Goal: Task Accomplishment & Management: Use online tool/utility

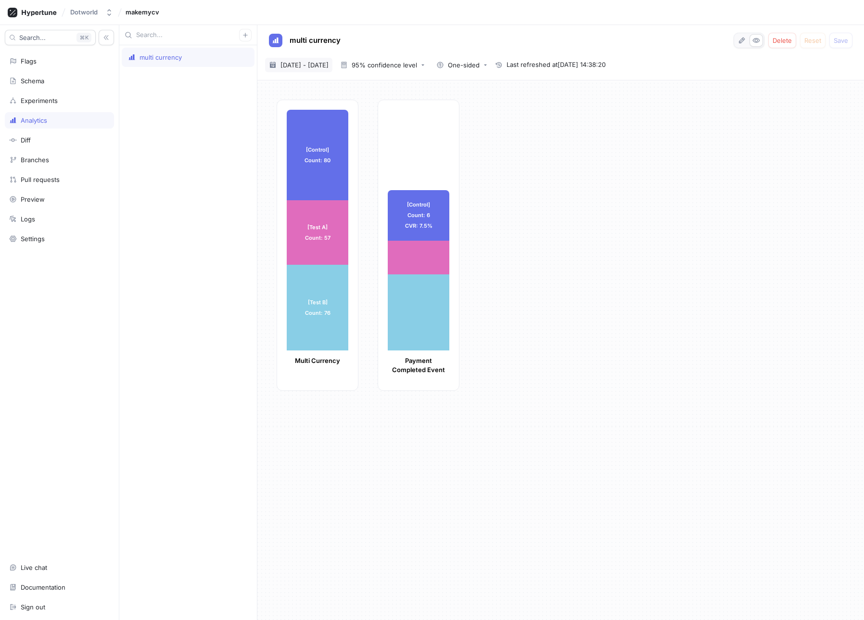
click at [322, 70] on div "[DATE] ~ [DATE] [DATE] - [DATE]" at bounding box center [298, 65] width 67 height 14
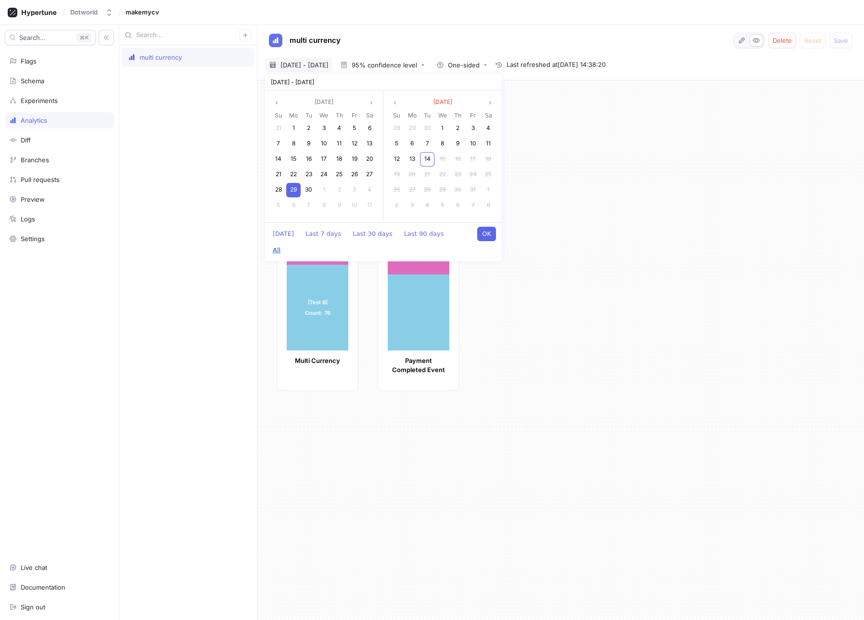
click at [285, 243] on button "All" at bounding box center [276, 250] width 17 height 14
type textarea "x"
type input "[DATE] ~ [DATE]"
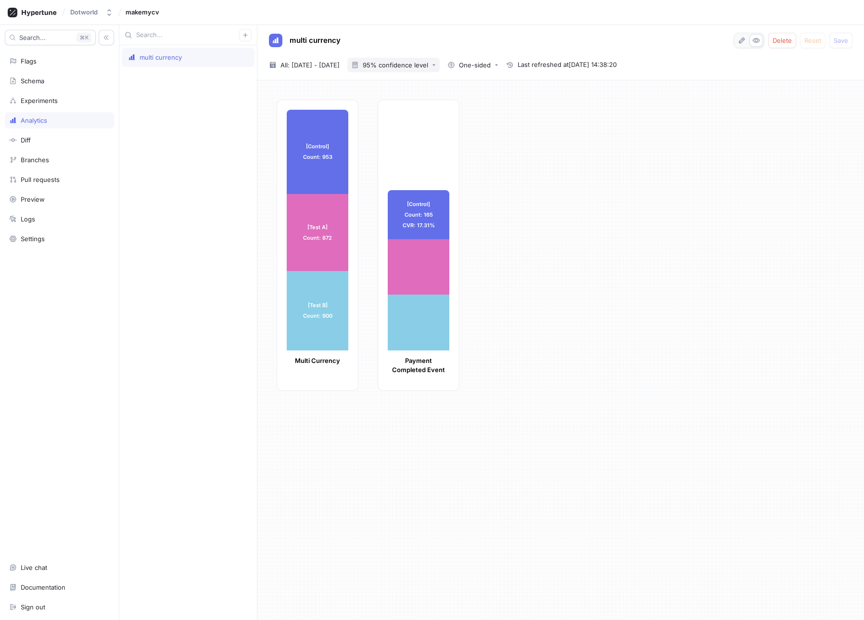
click at [431, 69] on button "95% confidence level" at bounding box center [393, 65] width 92 height 14
drag, startPoint x: 430, startPoint y: 78, endPoint x: 430, endPoint y: 89, distance: 11.5
click at [430, 78] on div "90% confidence level" at bounding box center [423, 85] width 95 height 16
click at [744, 43] on icon "button" at bounding box center [742, 41] width 8 height 8
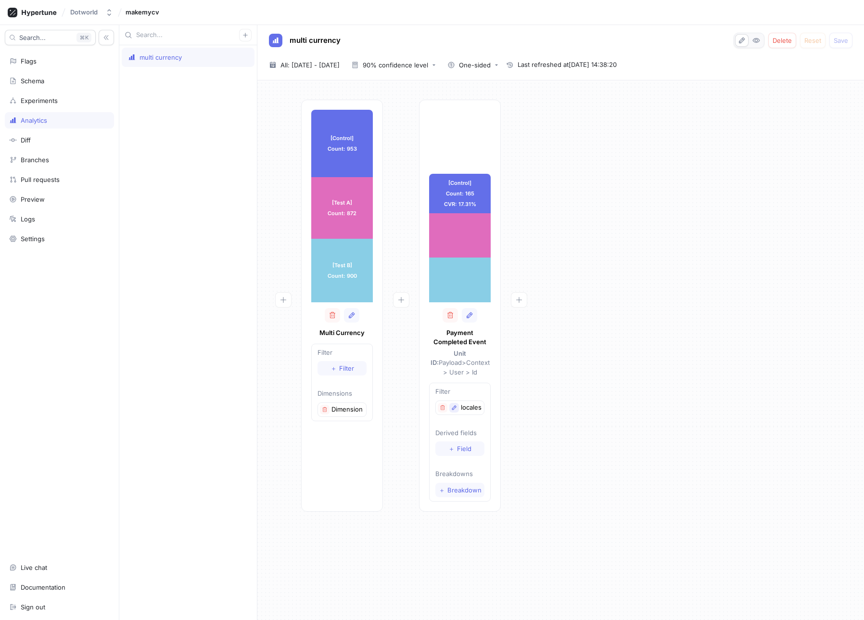
click at [454, 405] on icon "button" at bounding box center [454, 407] width 4 height 4
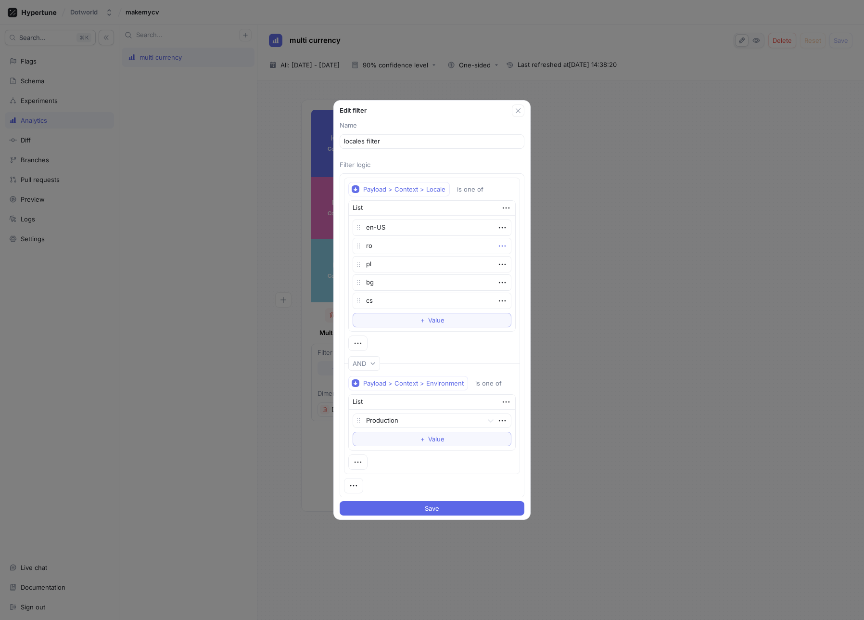
click at [501, 250] on icon "button" at bounding box center [502, 246] width 11 height 11
click at [514, 268] on p "Delete" at bounding box center [516, 264] width 19 height 10
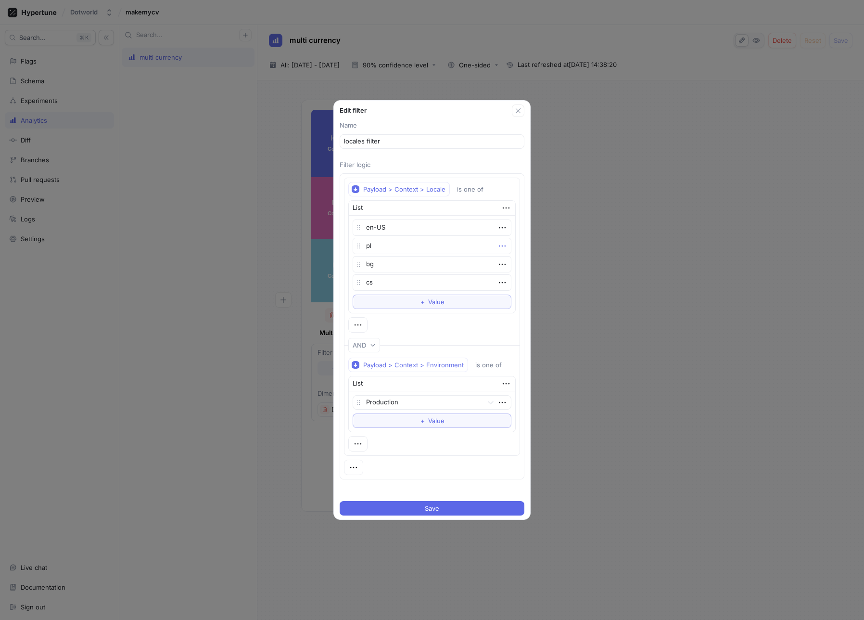
click at [501, 248] on icon "button" at bounding box center [502, 246] width 11 height 11
click at [505, 259] on div "Delete" at bounding box center [536, 263] width 82 height 16
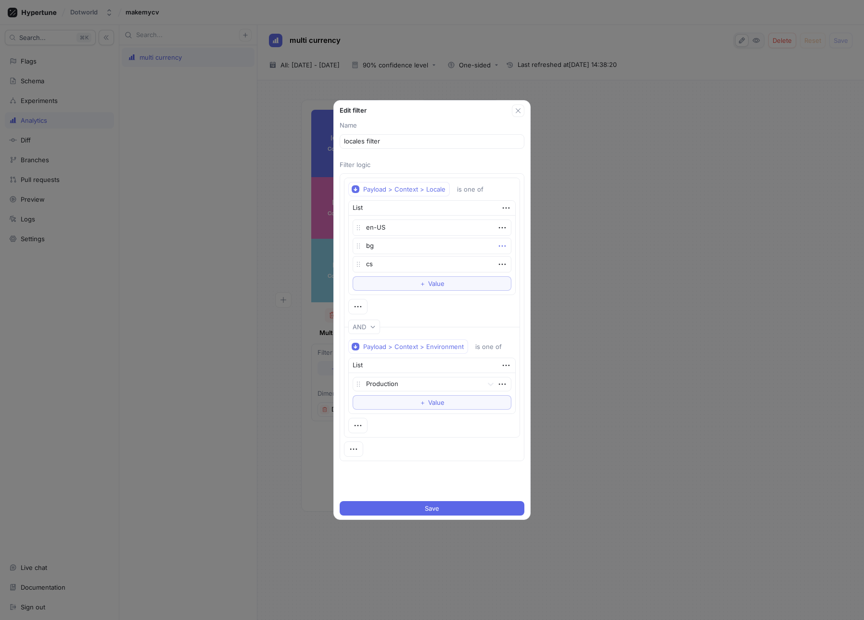
click at [501, 247] on icon "button" at bounding box center [502, 246] width 11 height 11
click at [505, 259] on div "Delete" at bounding box center [536, 263] width 82 height 16
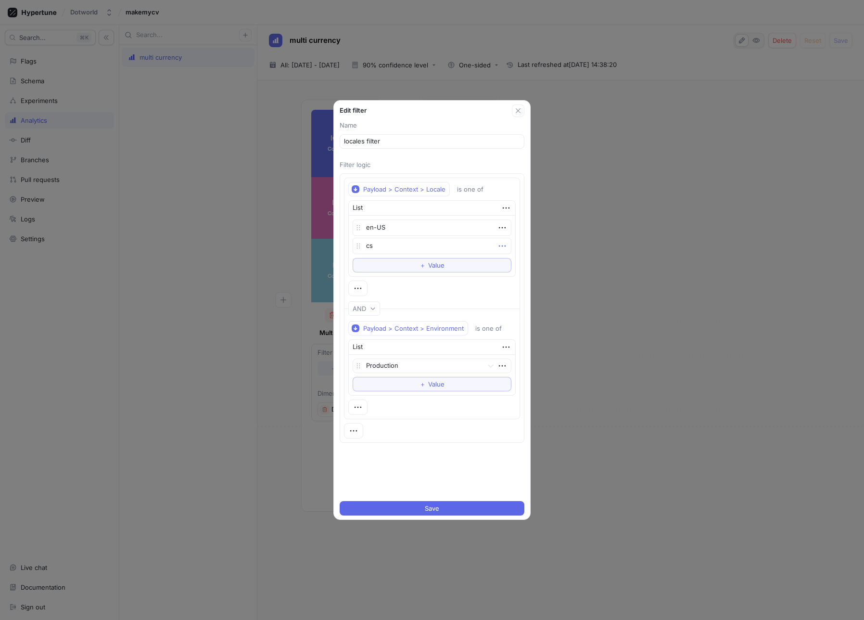
click at [500, 245] on icon "button" at bounding box center [502, 245] width 7 height 1
click at [503, 260] on div "Delete" at bounding box center [536, 263] width 82 height 16
type textarea "x"
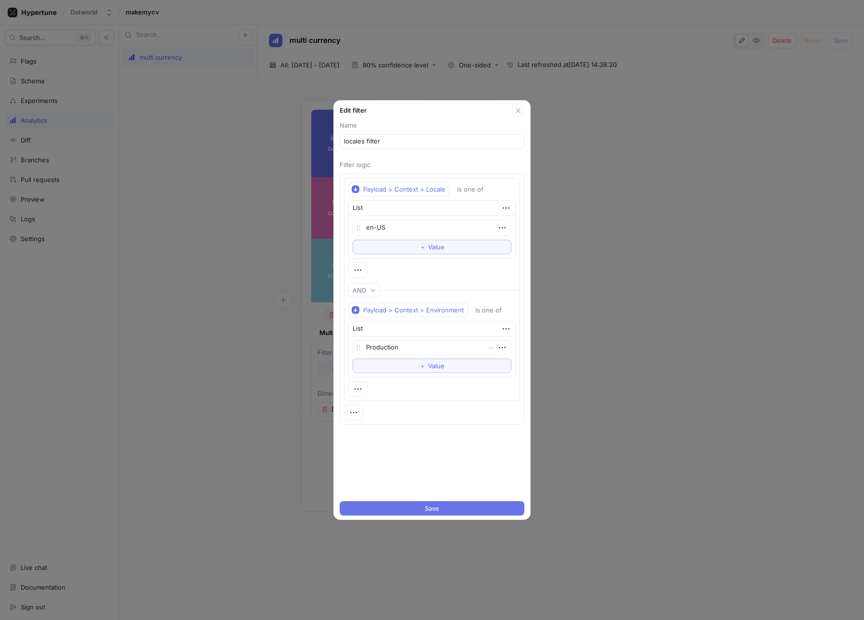
click at [418, 508] on button "Save" at bounding box center [432, 508] width 185 height 14
